Goal: Task Accomplishment & Management: Use online tool/utility

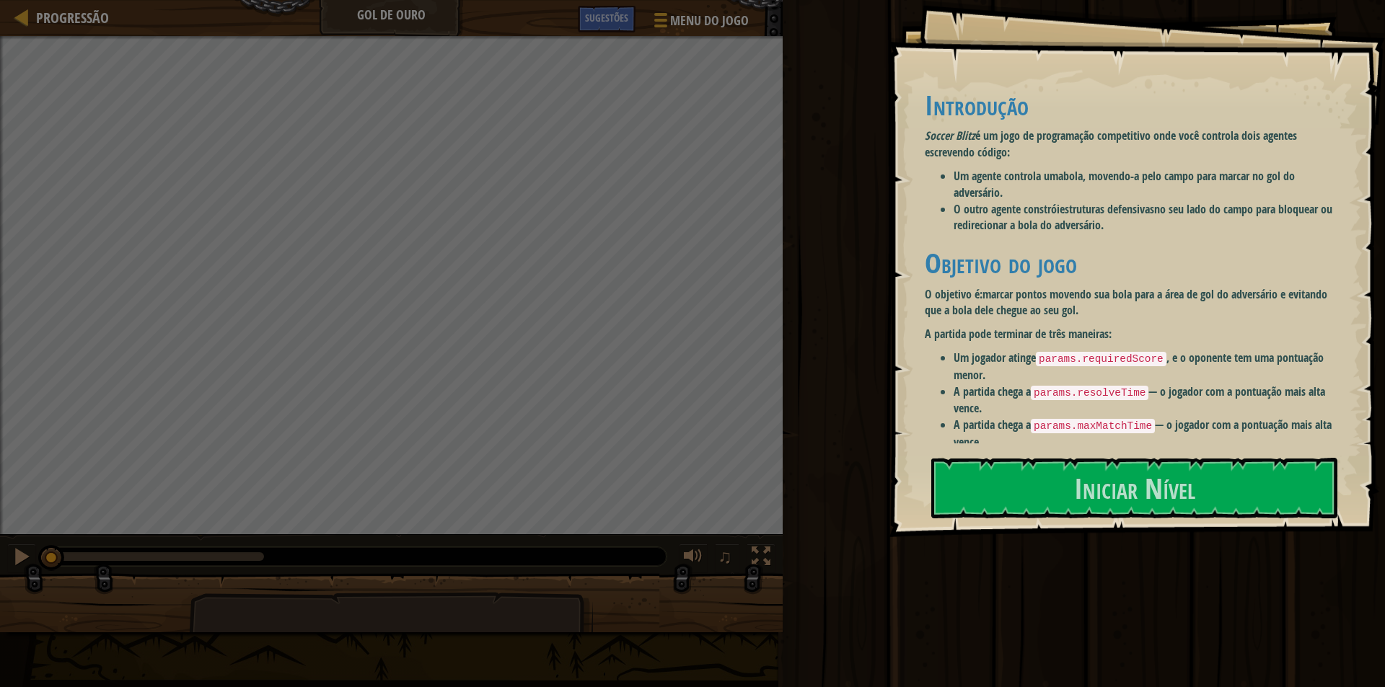
scroll to position [14, 0]
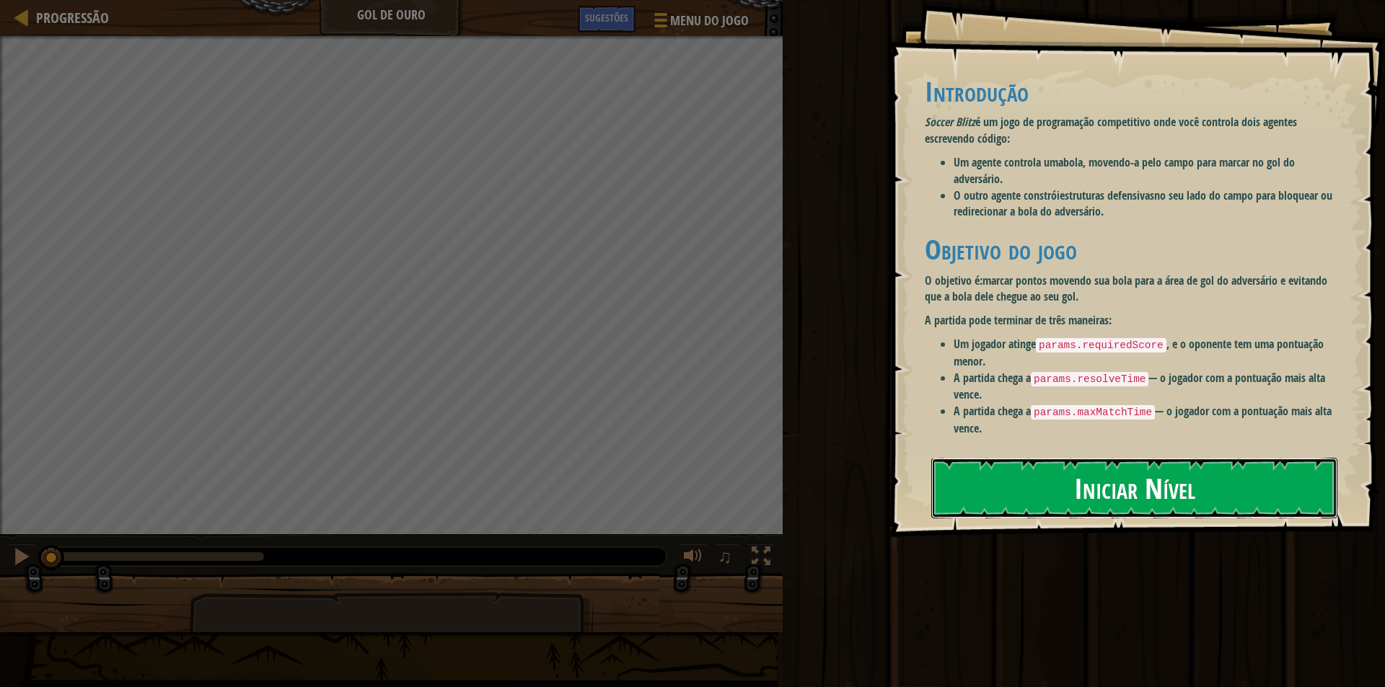
click at [1118, 482] on font "Iniciar Nível" at bounding box center [1134, 487] width 121 height 39
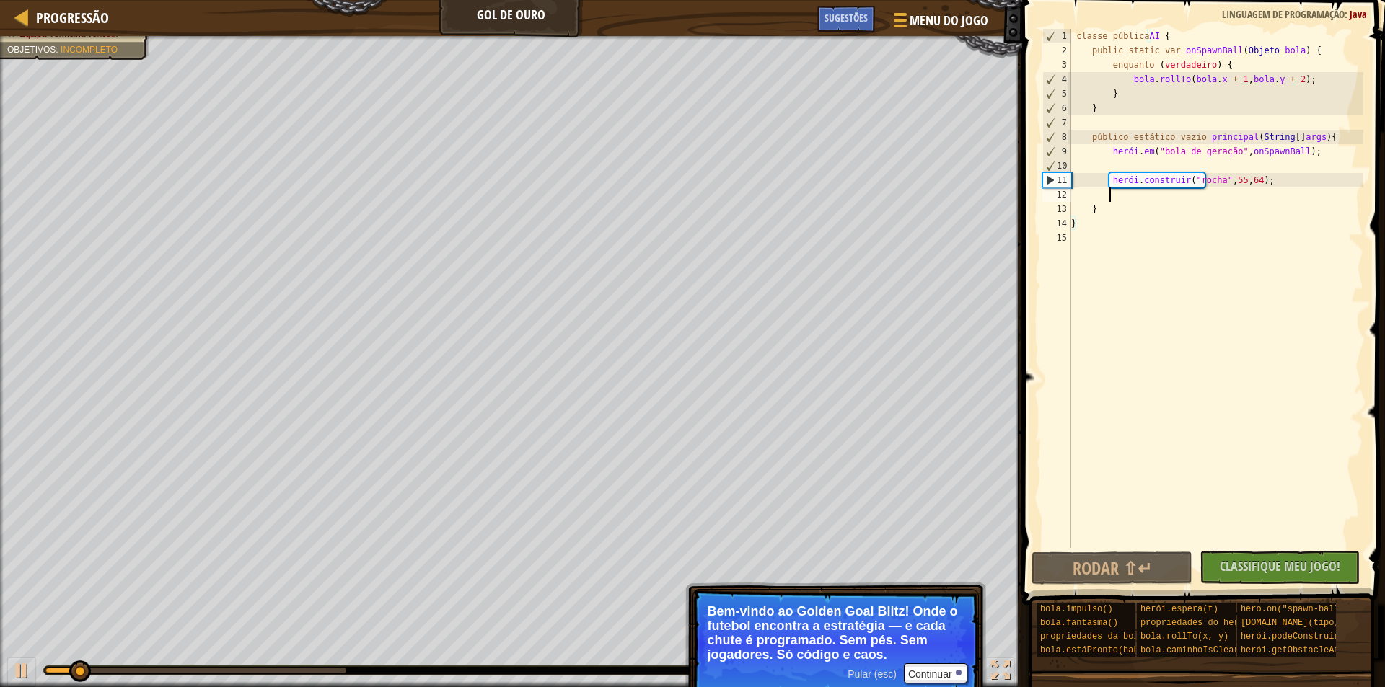
click at [1165, 194] on div "classe pública AI { public static var onSpawnBall ( Objeto bola ) { enquanto ( …" at bounding box center [1215, 303] width 295 height 548
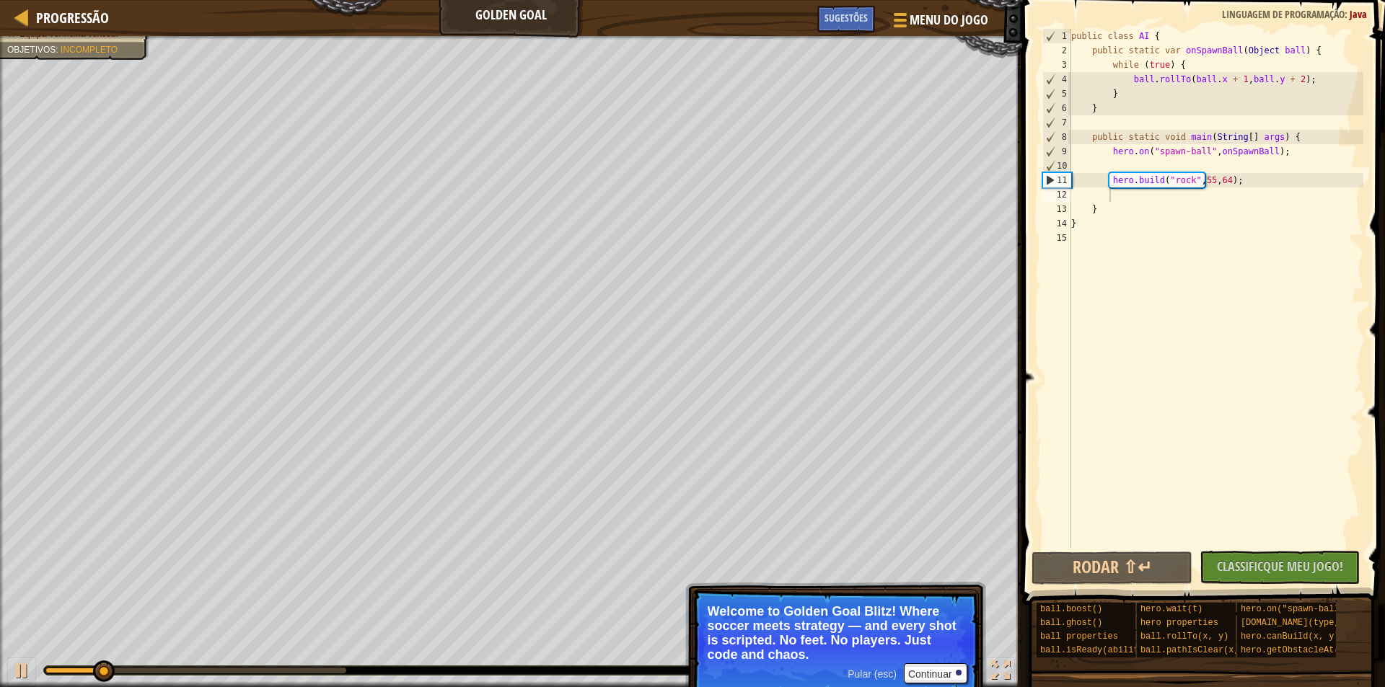
click at [1157, 200] on div "public class AI { public static var onSpawnBall ( Object ball ) { while ( true …" at bounding box center [1215, 303] width 295 height 548
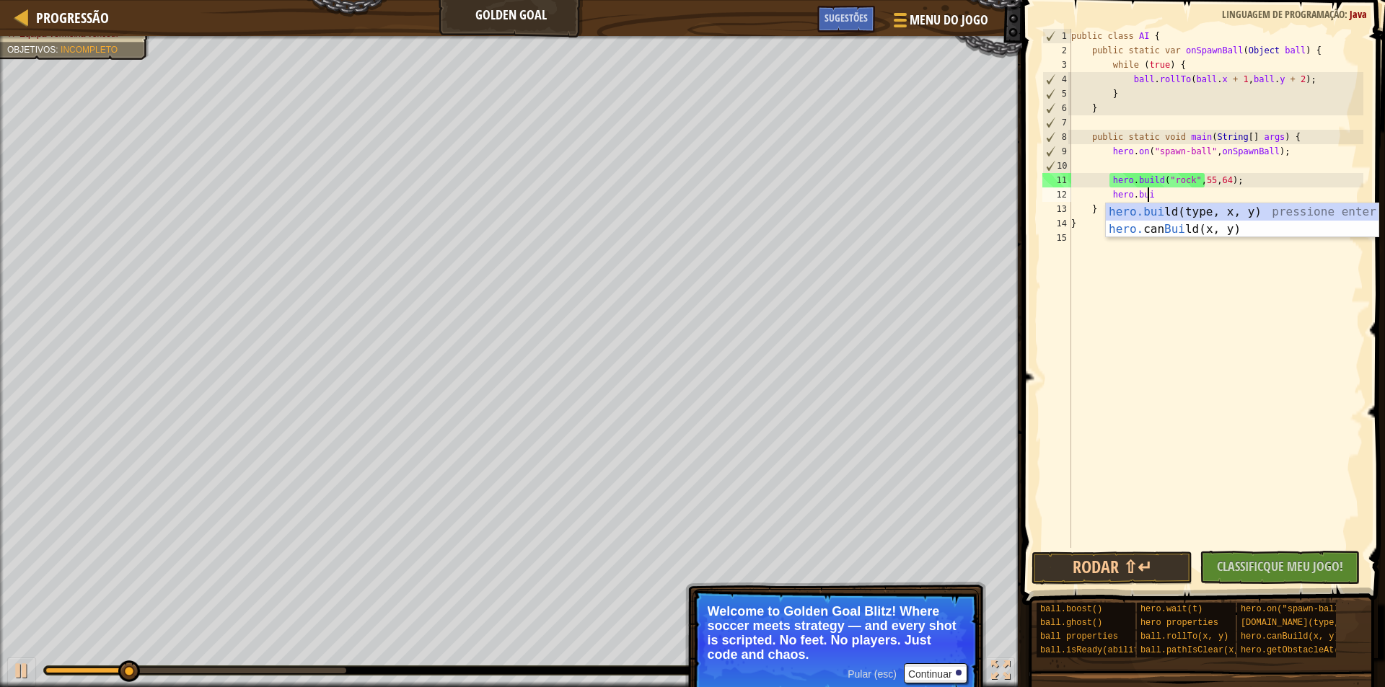
type textarea "hero.buil"
click at [1169, 214] on div "hero.buil d(type, x, y) pressione enter hero. can Buil d(x, y) pressione enter" at bounding box center [1242, 237] width 273 height 69
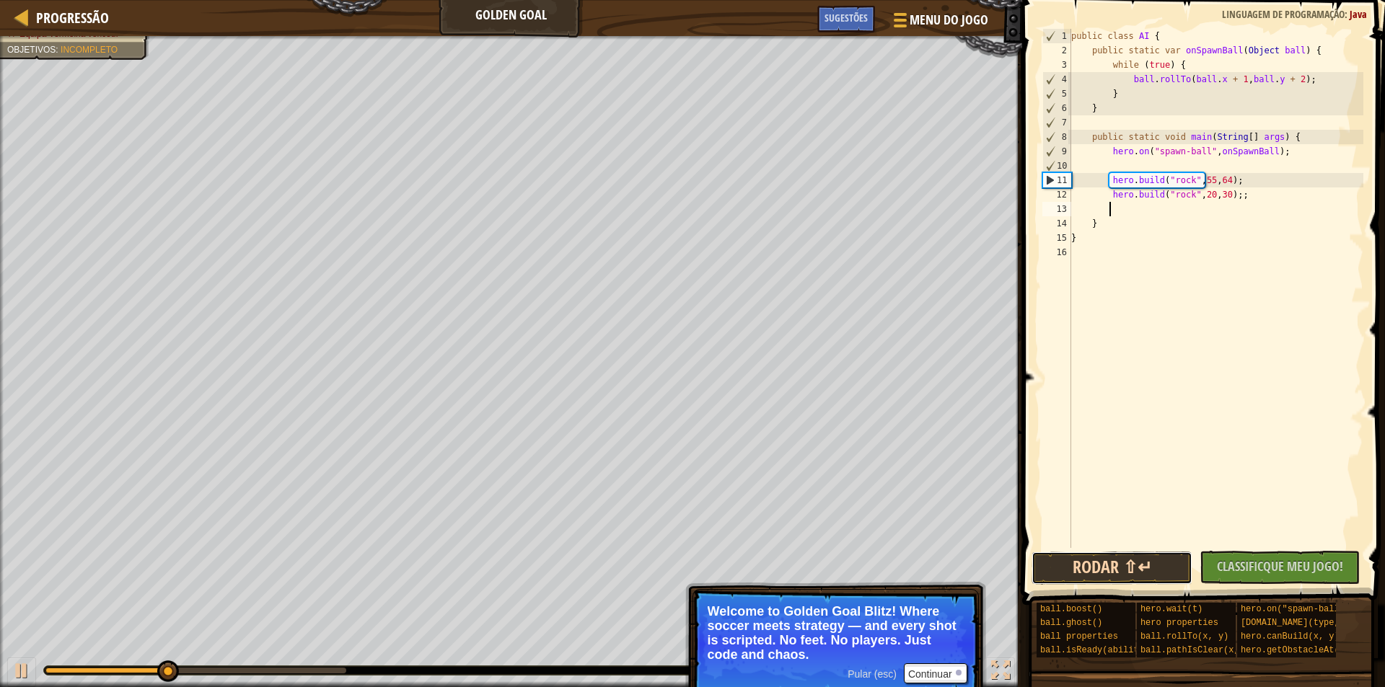
click at [1142, 563] on button "Rodar ⇧↵" at bounding box center [1111, 568] width 161 height 33
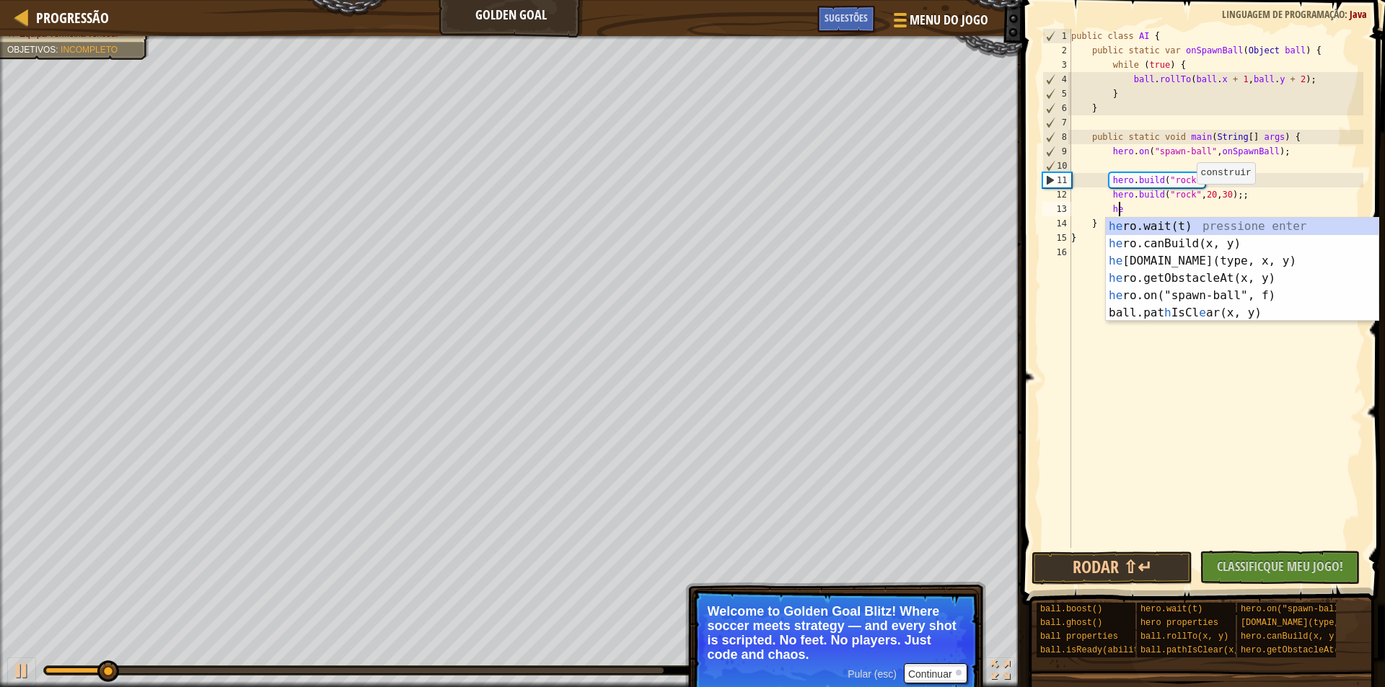
scroll to position [6, 4]
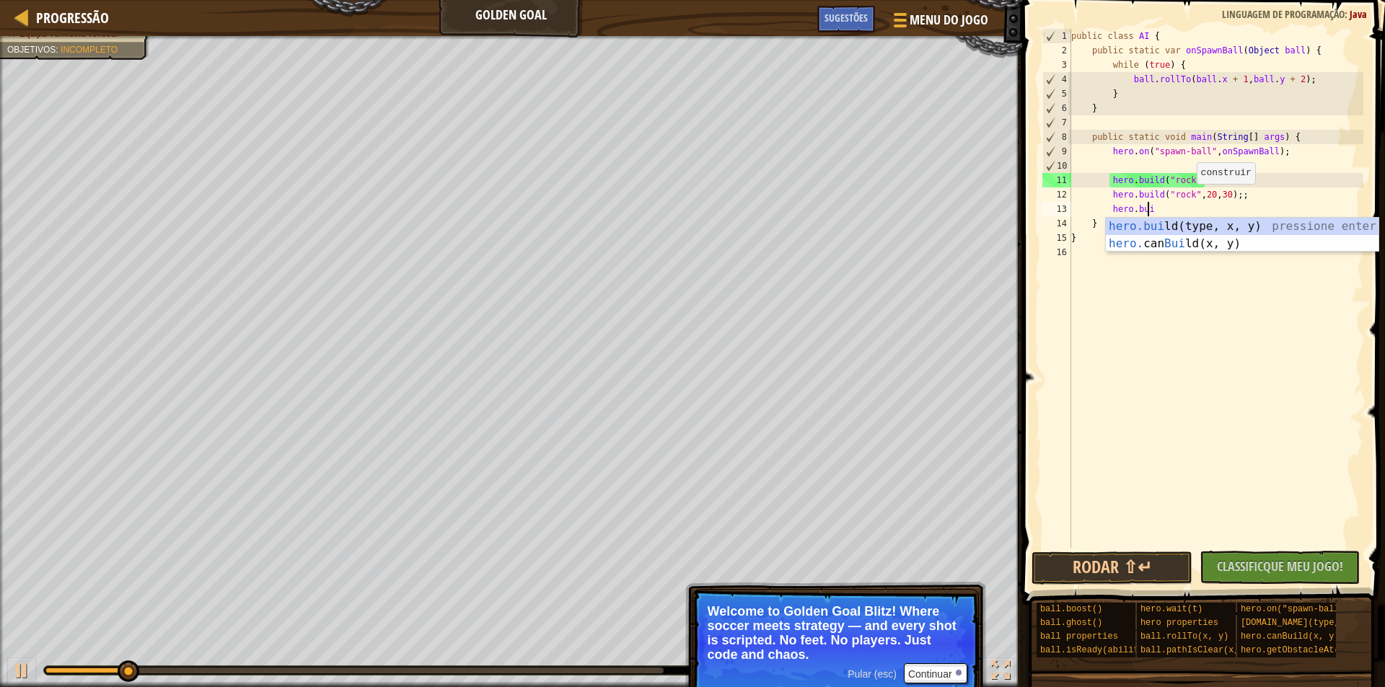
type textarea "hero.buil"
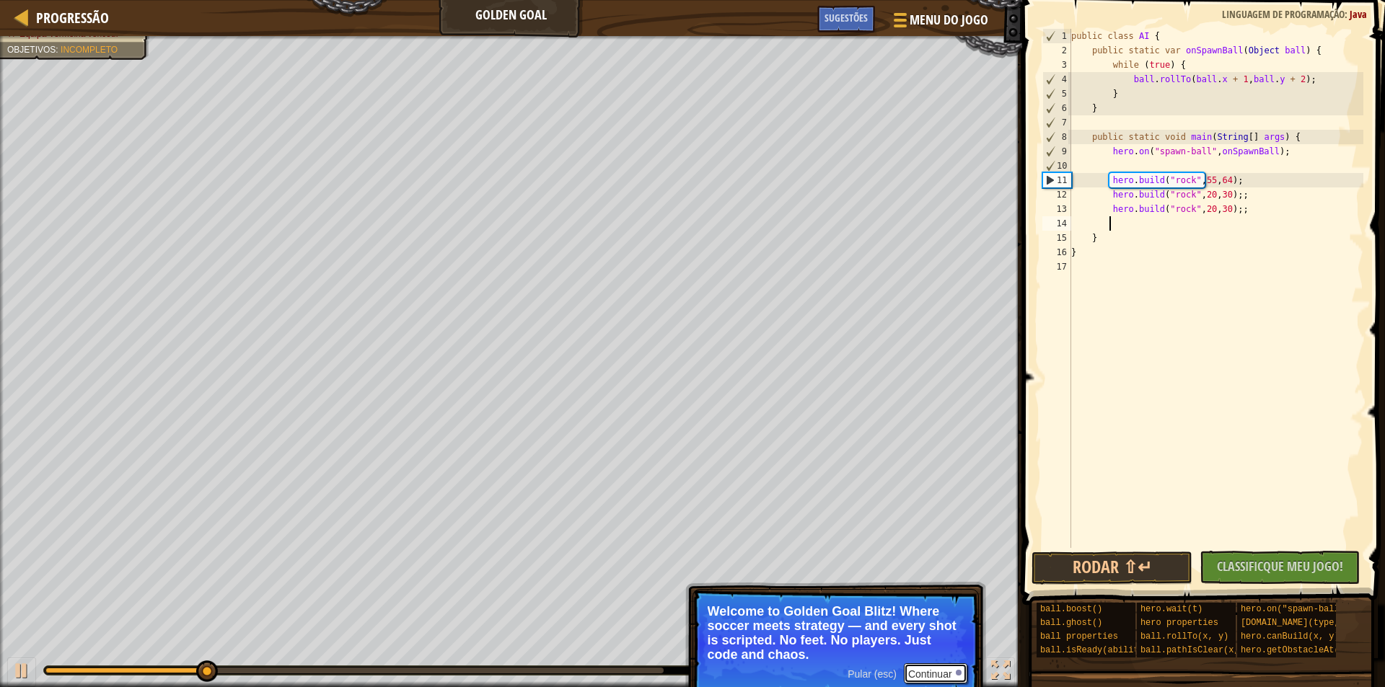
click at [941, 671] on font "Continuar" at bounding box center [930, 675] width 44 height 12
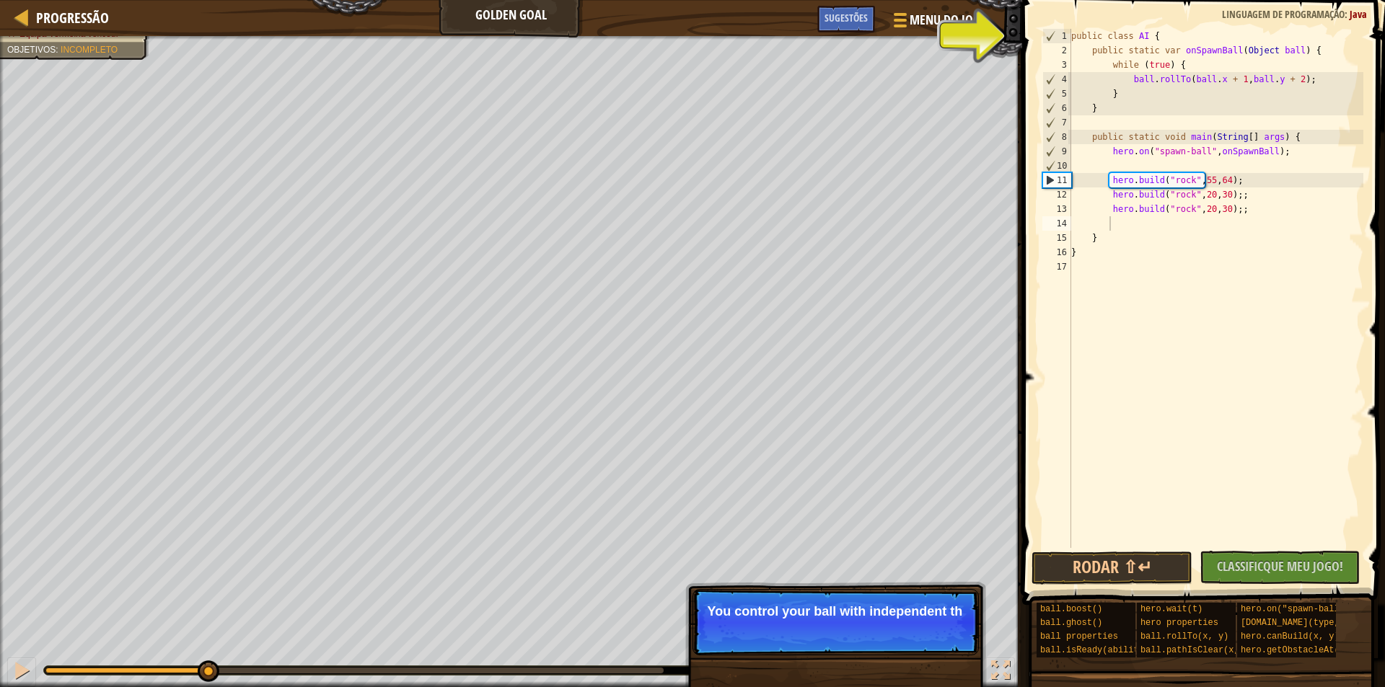
click at [855, 622] on p "Pular (esc) Continuar You control your ball with independent th" at bounding box center [835, 622] width 286 height 66
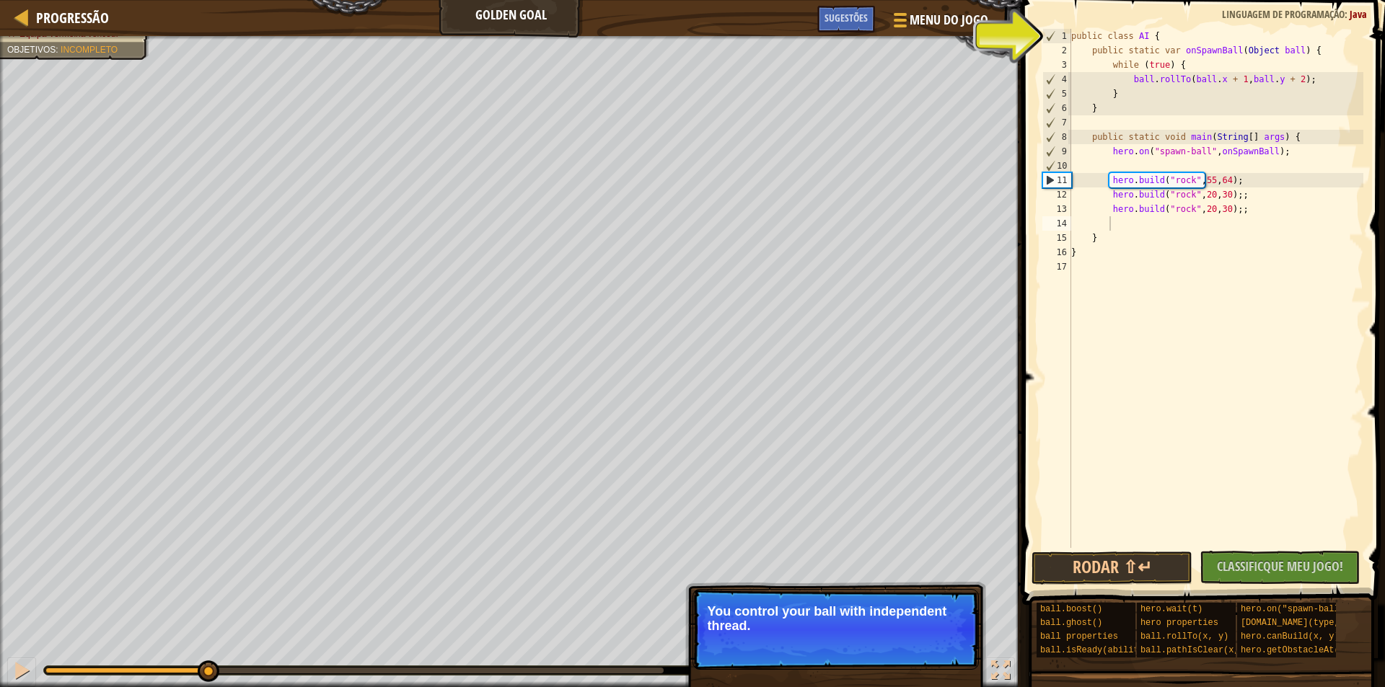
click at [855, 622] on p "You control your ball with independent thread." at bounding box center [835, 618] width 256 height 29
click at [867, 628] on p "You control your ball with independent thread." at bounding box center [835, 618] width 256 height 29
click at [943, 648] on button "Continuar" at bounding box center [935, 645] width 63 height 19
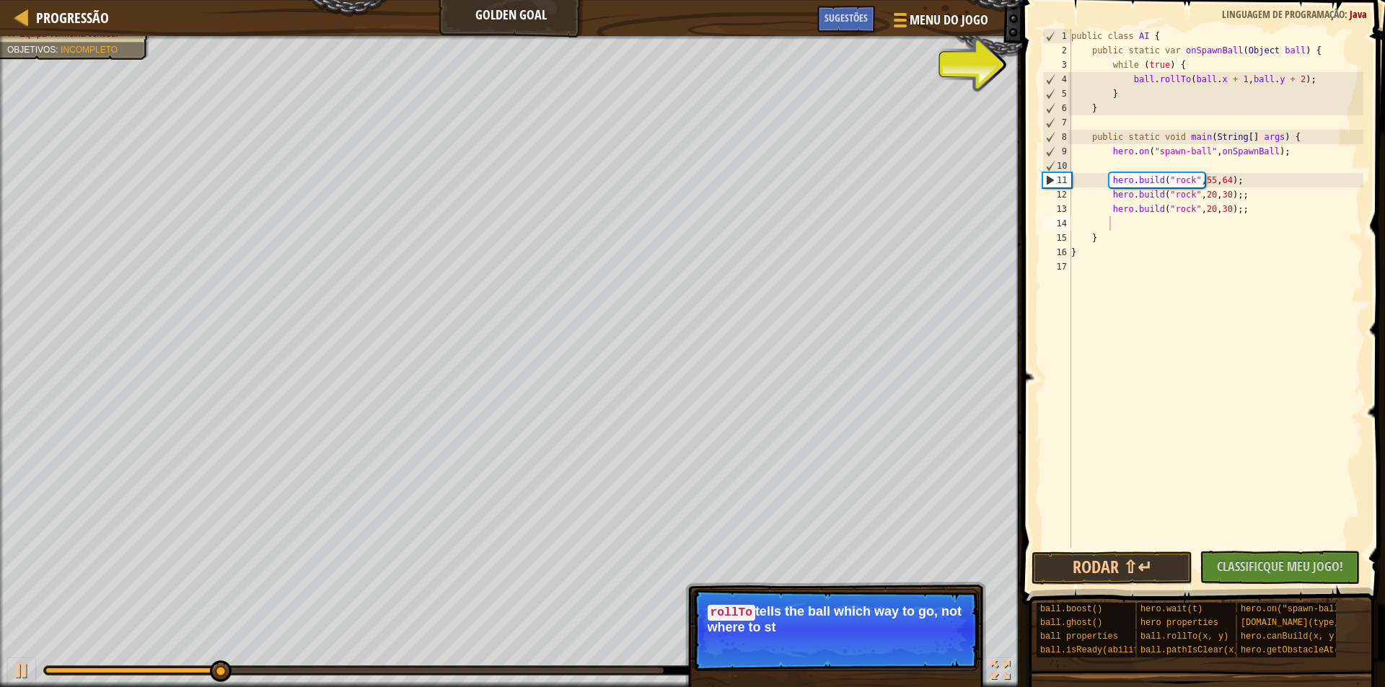
click at [807, 631] on p "rollTo tells the ball which way to go, not where to st" at bounding box center [835, 619] width 256 height 30
drag, startPoint x: 768, startPoint y: 624, endPoint x: 940, endPoint y: 659, distance: 175.2
click at [775, 627] on p "rollTo tells the ball which way to go, not where to stop." at bounding box center [835, 619] width 256 height 30
click at [955, 641] on button "Continuar" at bounding box center [935, 647] width 63 height 19
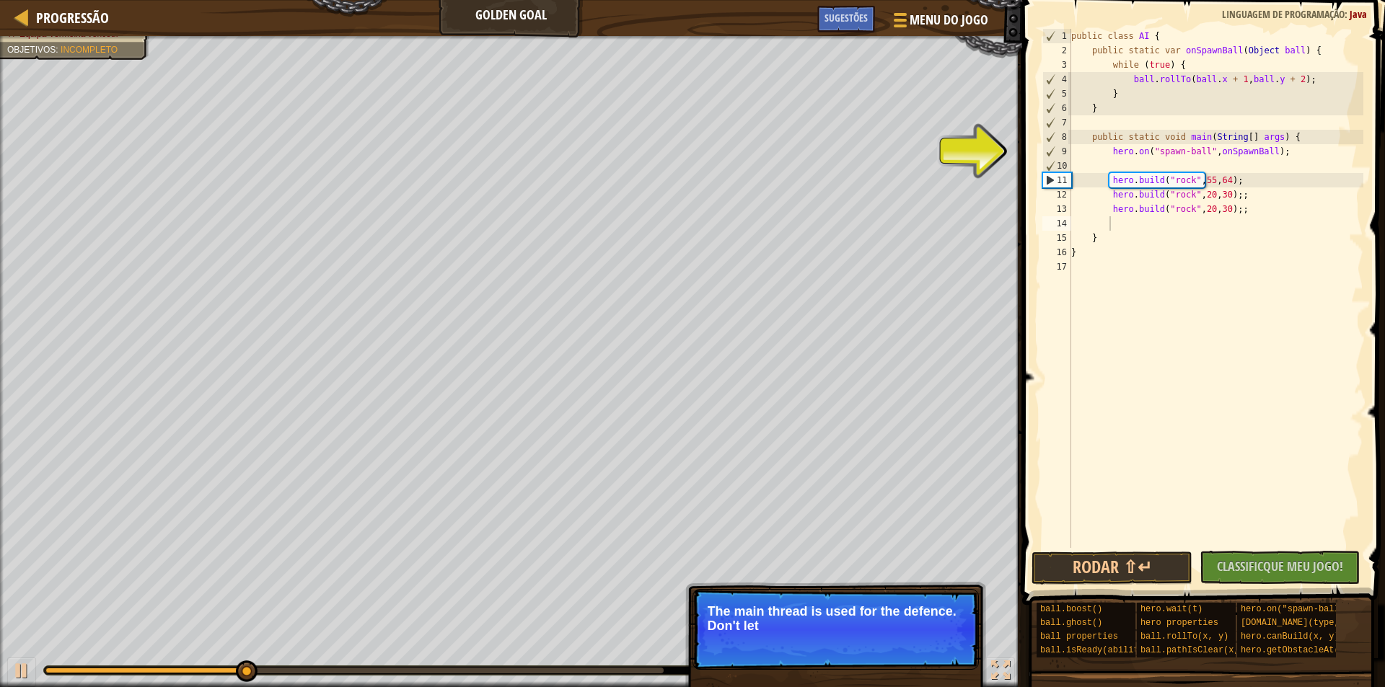
click at [923, 630] on p "The main thread is used for the defence. Don't let" at bounding box center [835, 618] width 256 height 29
click at [927, 645] on p "Pular (esc) Continuar The main thread is used for the defence. Don't let them g…" at bounding box center [835, 629] width 286 height 81
click at [932, 643] on button "Continuar" at bounding box center [935, 645] width 63 height 19
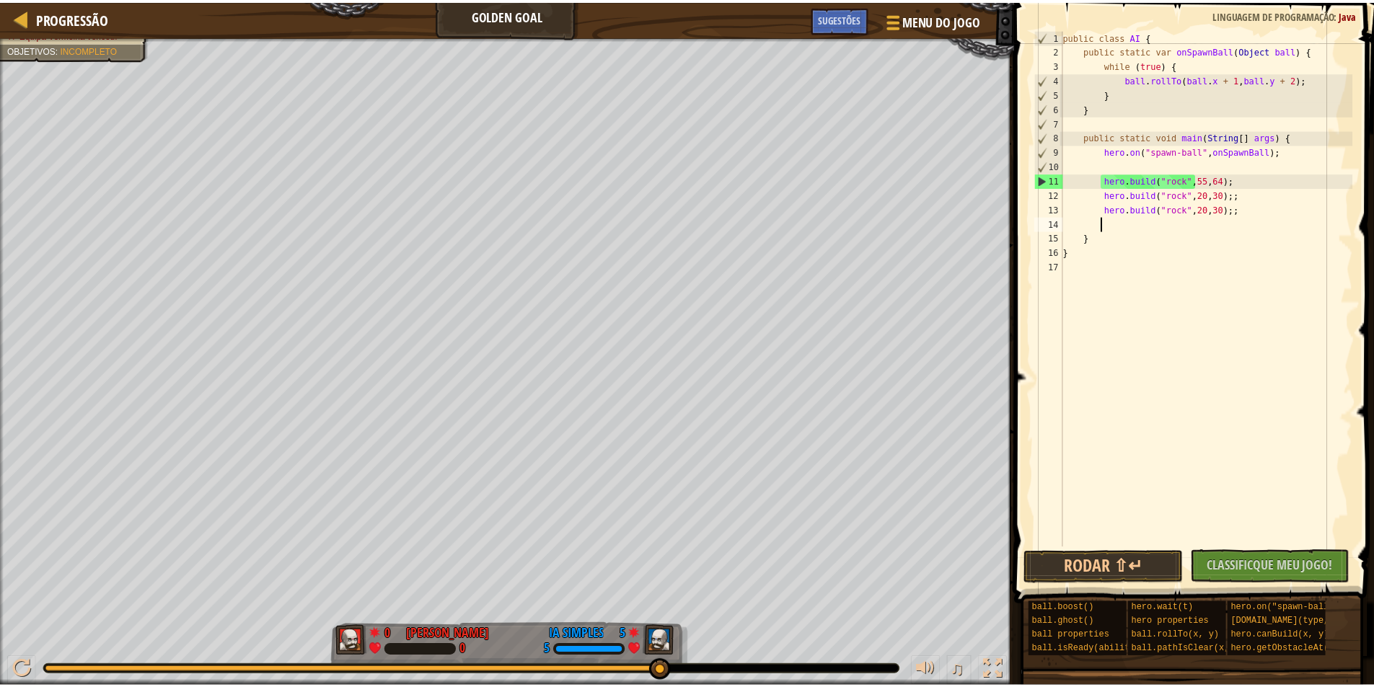
scroll to position [6, 2]
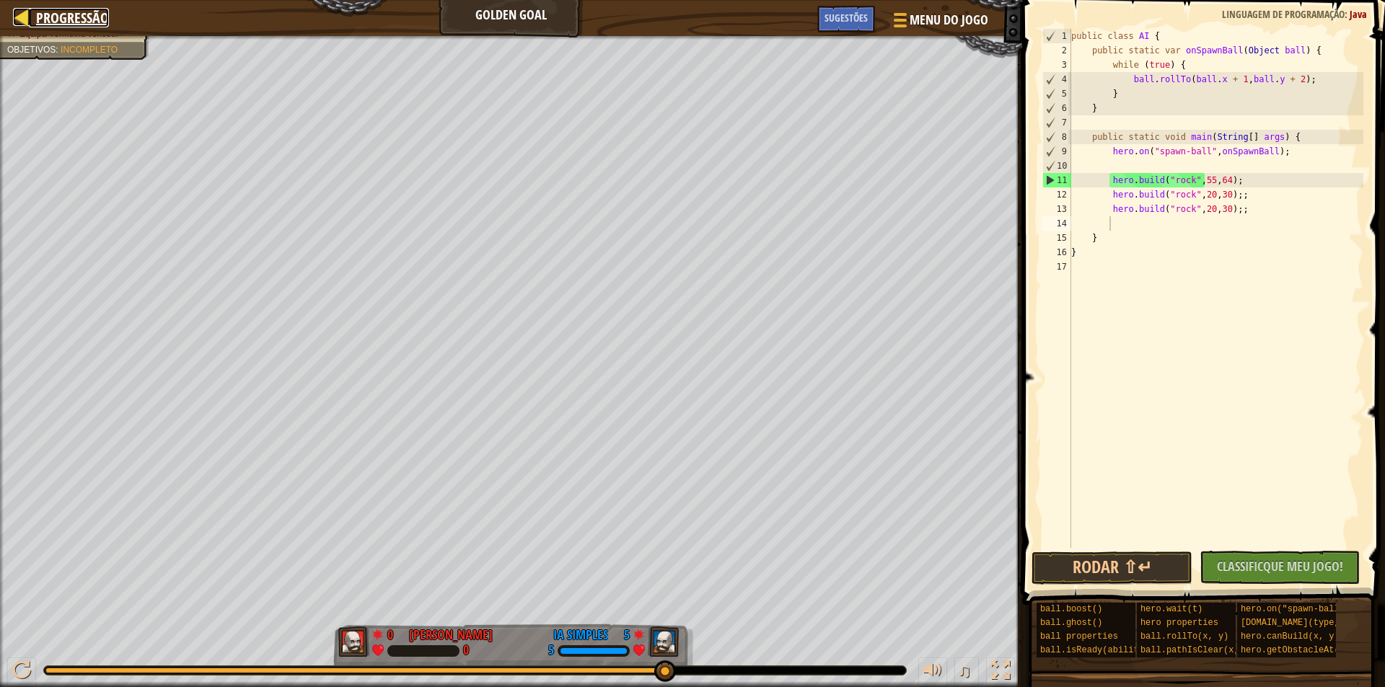
click at [50, 19] on span "Progressão" at bounding box center [72, 17] width 73 height 19
